Goal: Information Seeking & Learning: Learn about a topic

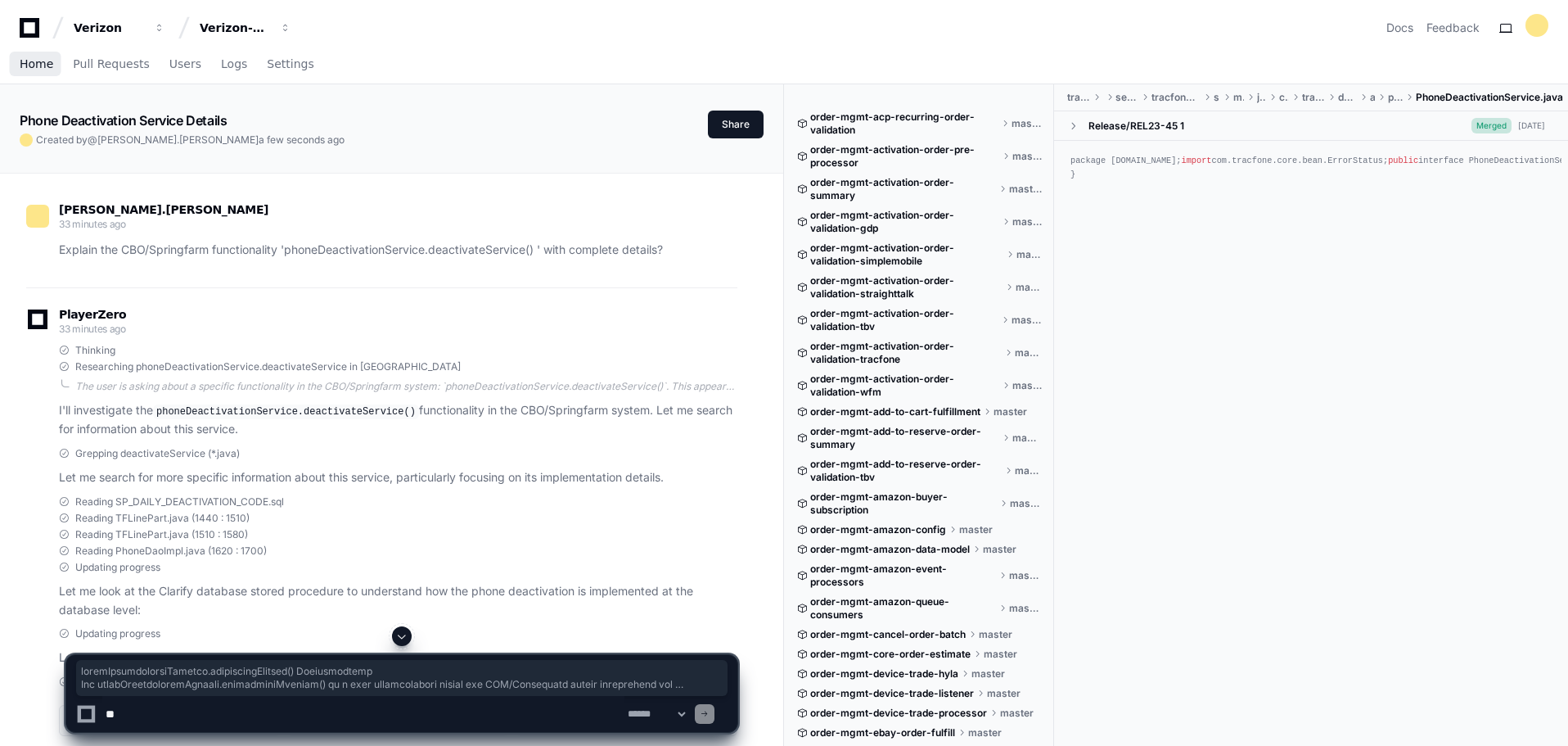
click at [41, 64] on span "Home" at bounding box center [36, 63] width 33 height 9
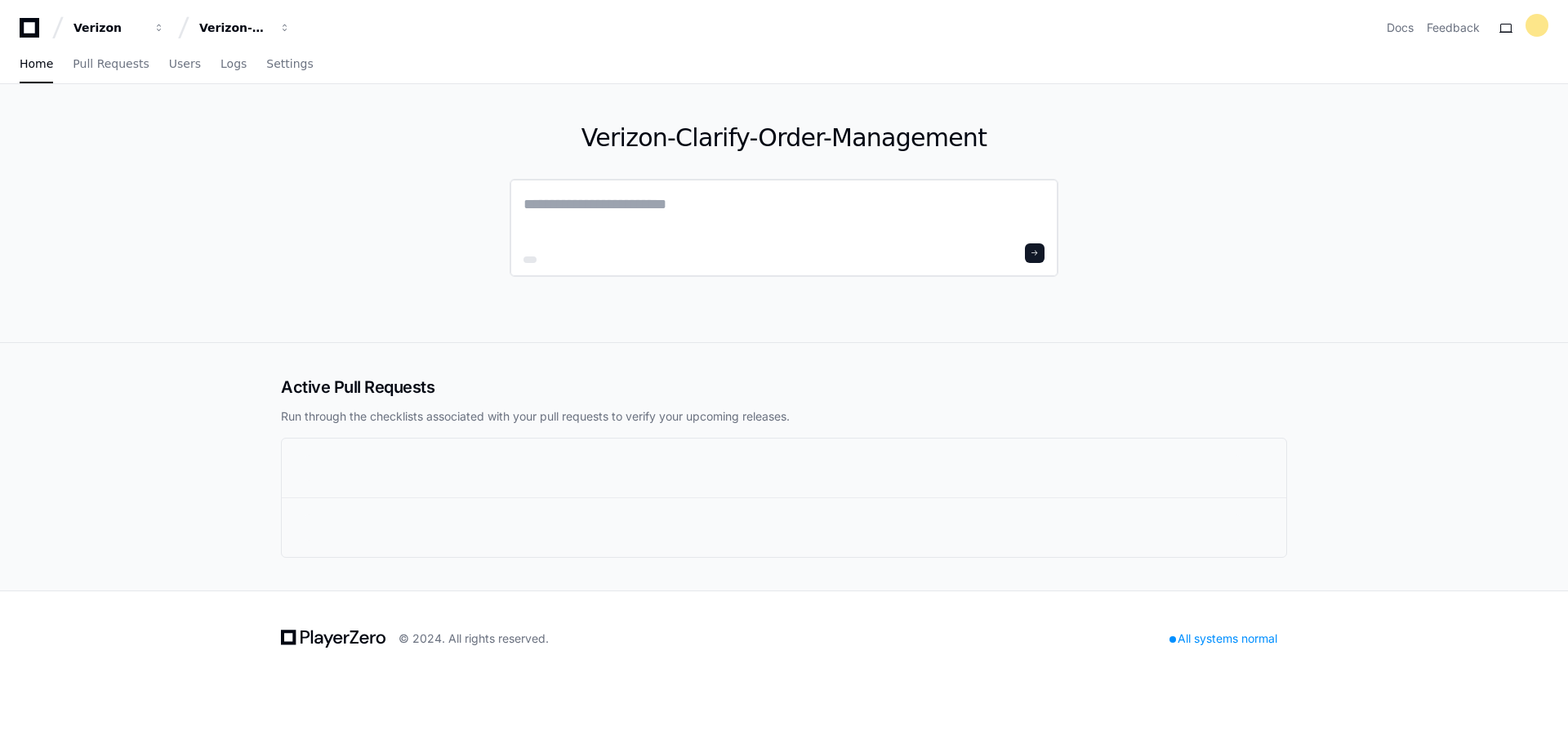
click at [604, 224] on textarea at bounding box center [783, 216] width 521 height 46
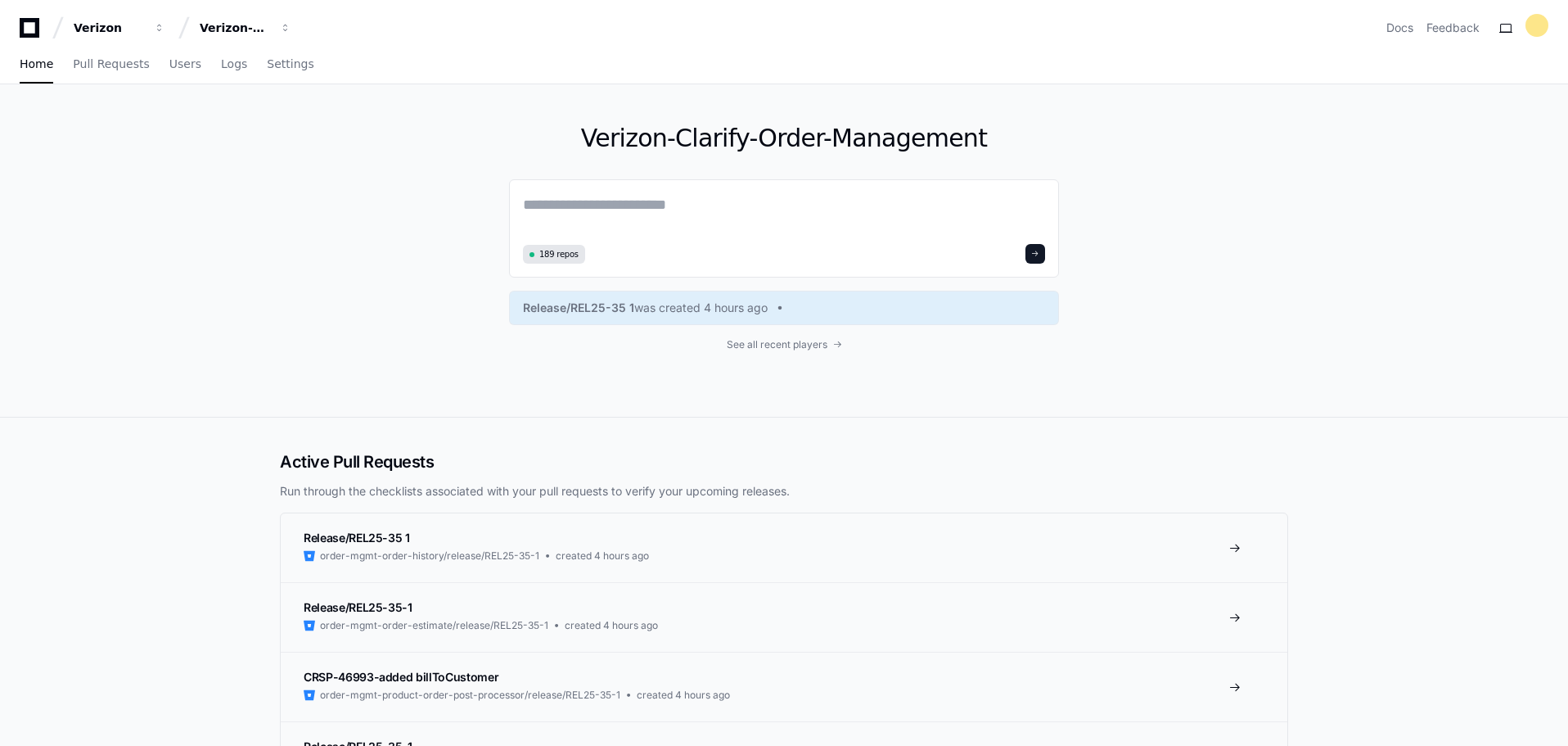
click at [598, 219] on textarea at bounding box center [783, 216] width 522 height 46
click at [292, 24] on button "Verizon-Clarify-Order-Management" at bounding box center [245, 27] width 105 height 29
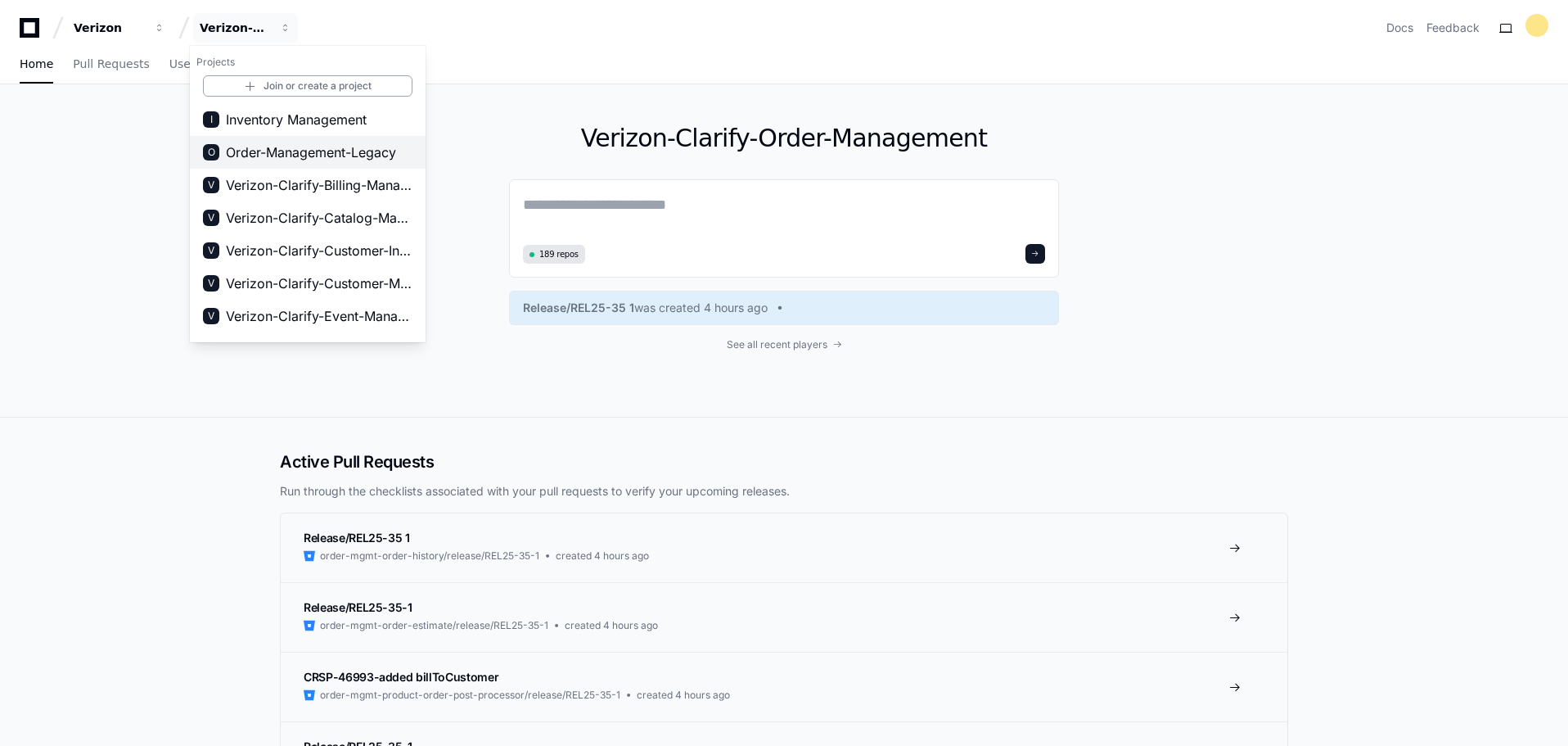
click at [325, 158] on span "Order-Management-Legacy" at bounding box center [310, 152] width 170 height 20
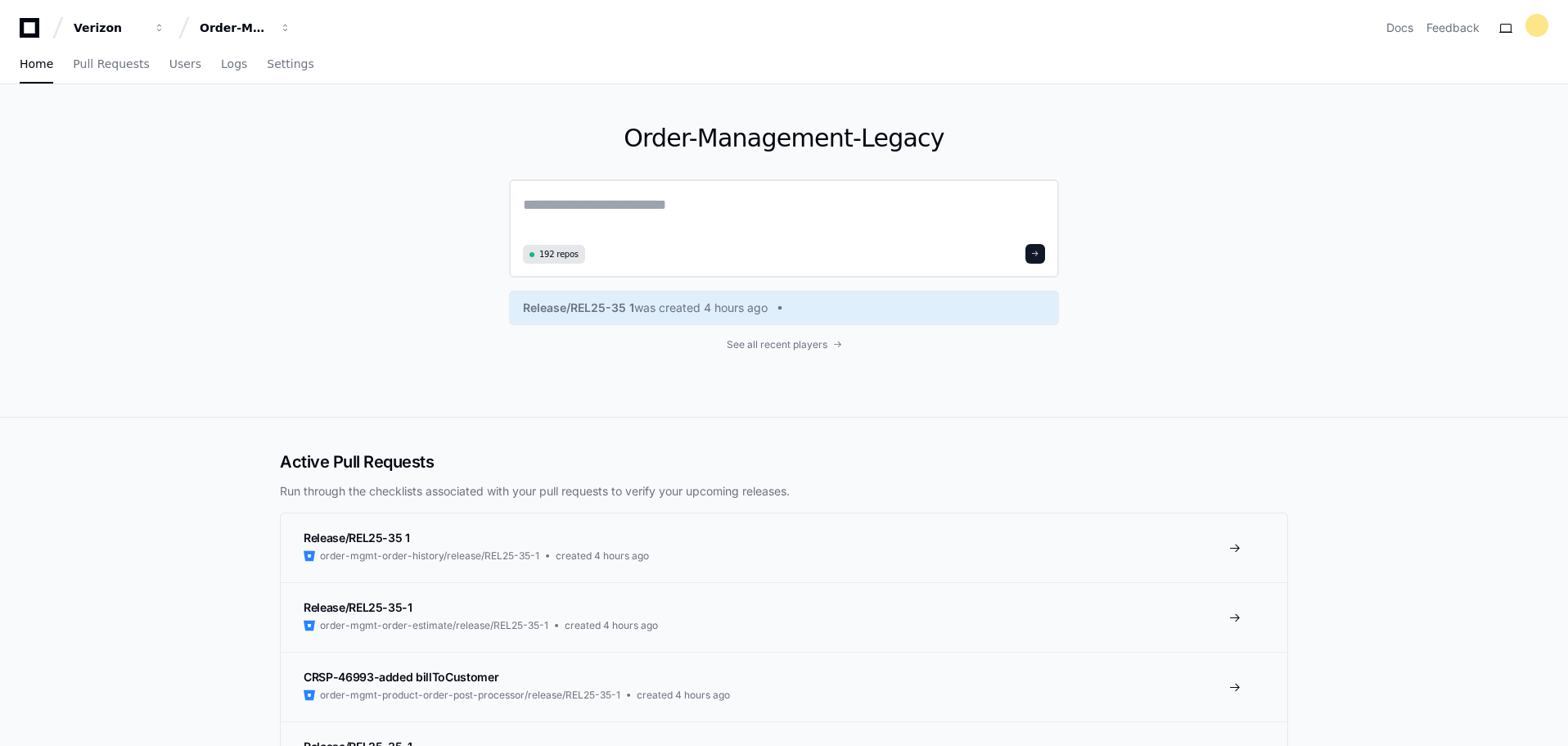
click at [684, 220] on textarea at bounding box center [783, 216] width 522 height 46
paste textarea "**********"
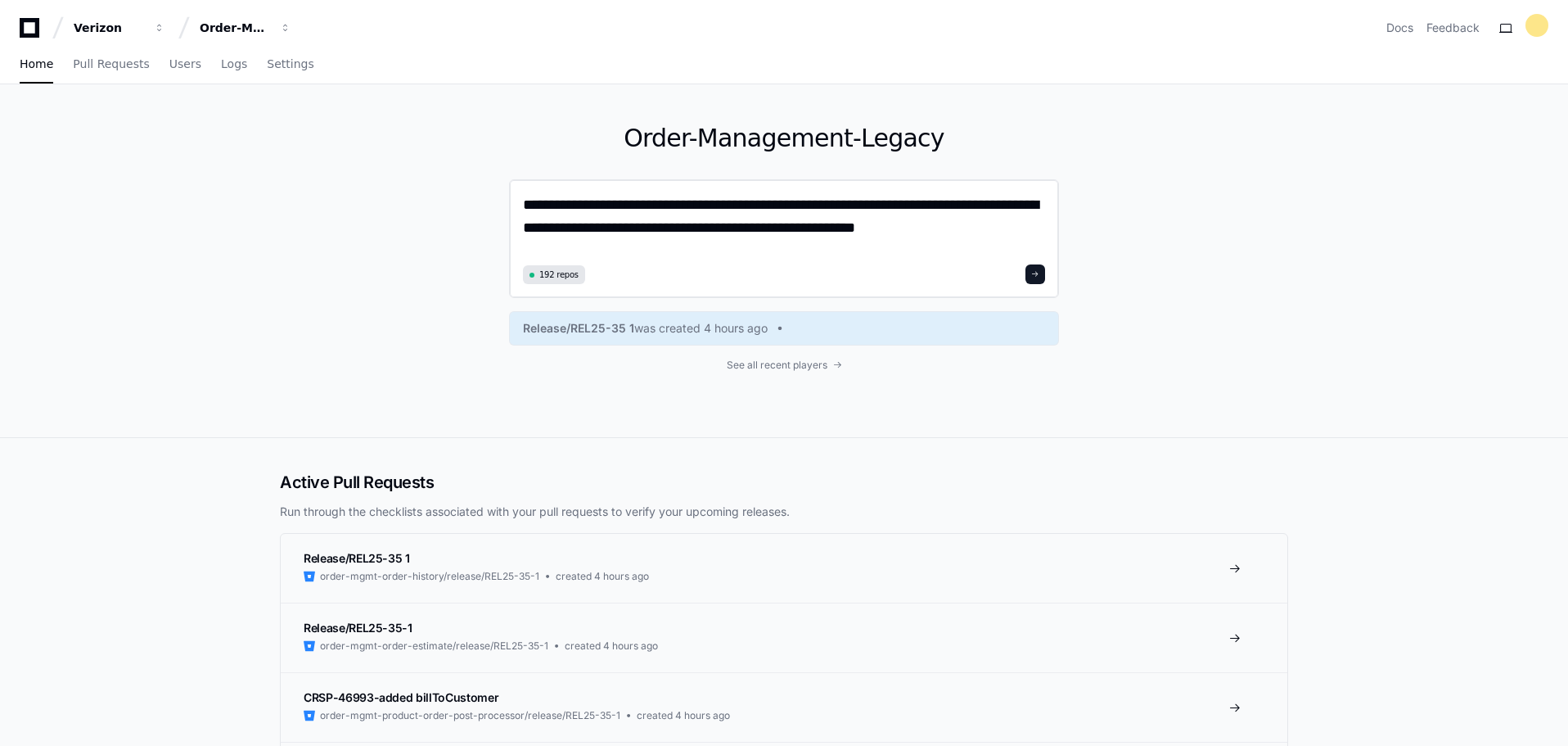
type textarea "**********"
click at [1040, 284] on button at bounding box center [1035, 274] width 20 height 20
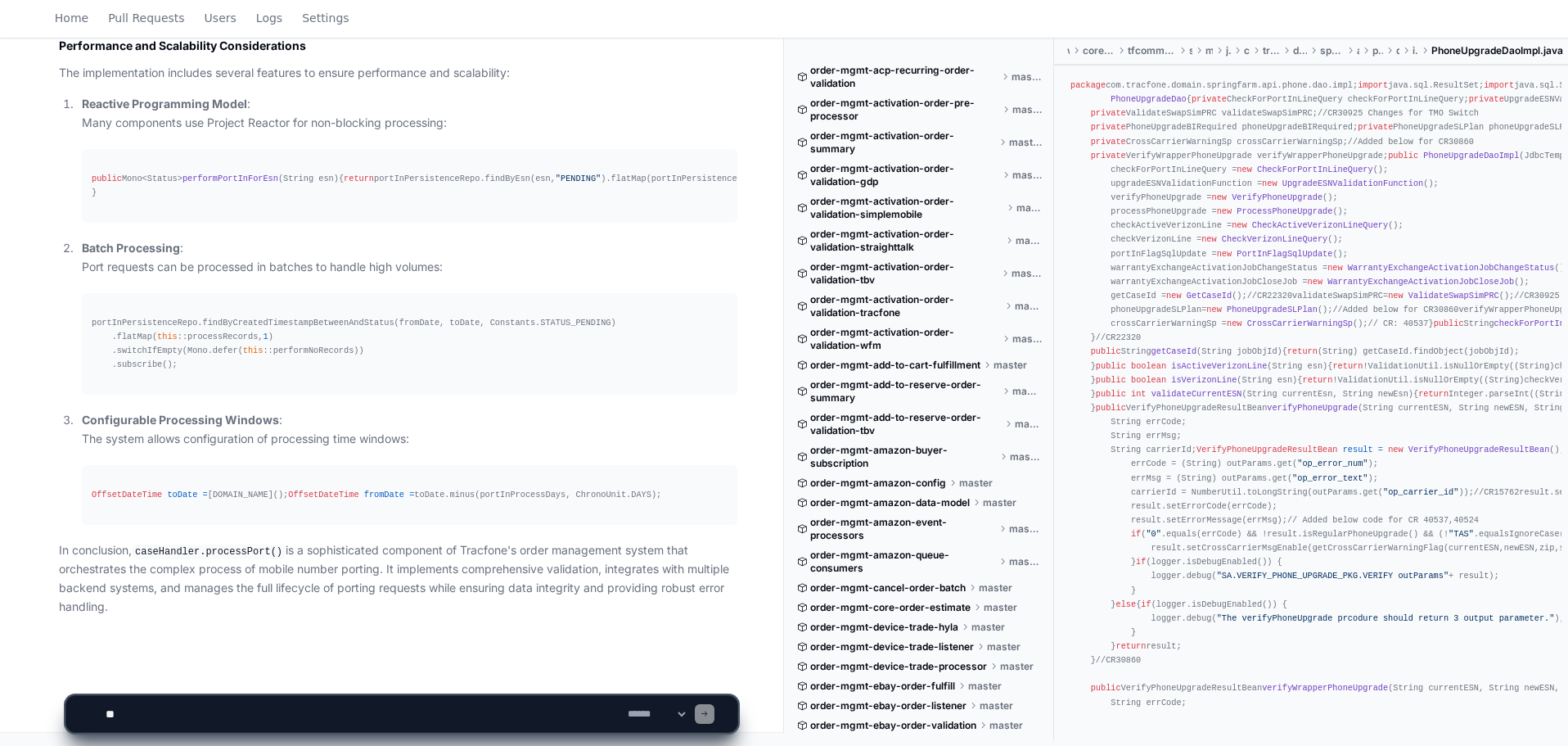
scroll to position [4743, 0]
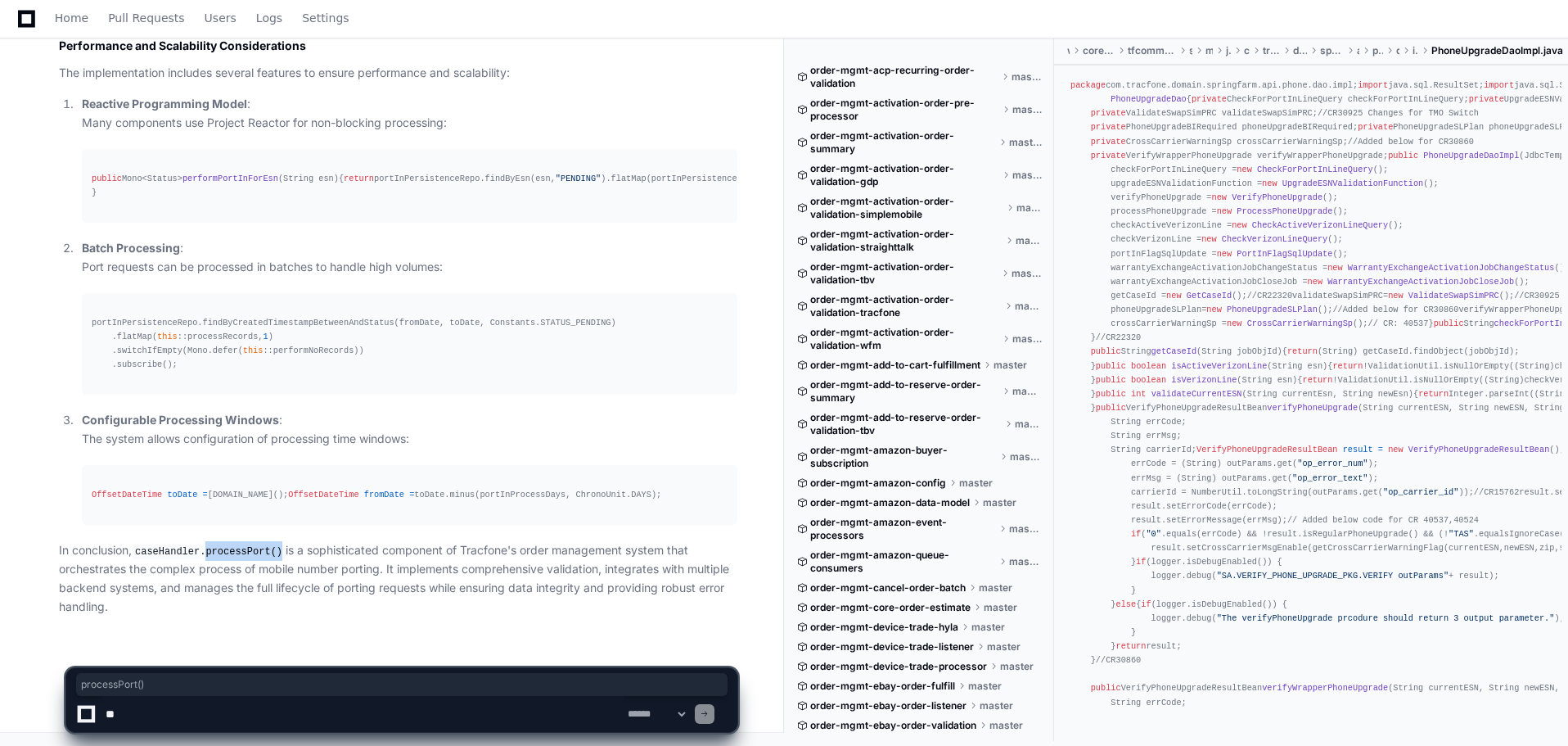
drag, startPoint x: 280, startPoint y: 552, endPoint x: 206, endPoint y: 552, distance: 74.0
click at [206, 552] on p "In conclusion, caseHandler.processPort() is a sophisticated component of Tracfo…" at bounding box center [398, 579] width 678 height 75
copy code "processPort()"
